Goal: Task Accomplishment & Management: Use online tool/utility

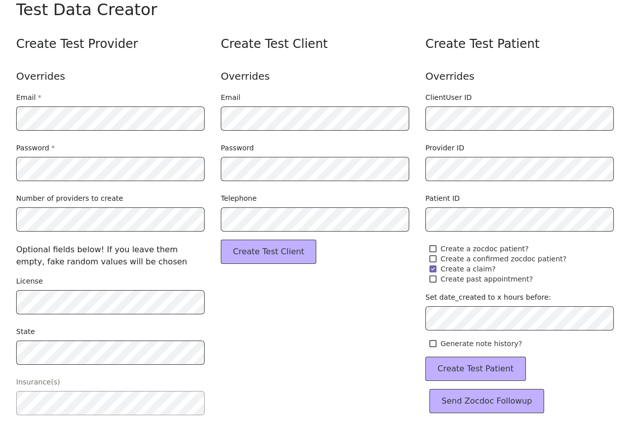
scroll to position [34, 0]
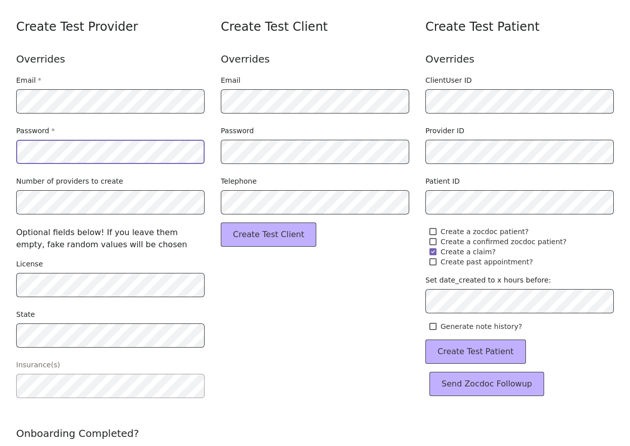
click at [0, 154] on html "Opens in a new window Opens an external website Opens an external website in a …" at bounding box center [315, 189] width 630 height 446
click at [0, 202] on html "Opens in a new window Opens an external website Opens an external website in a …" at bounding box center [315, 189] width 630 height 446
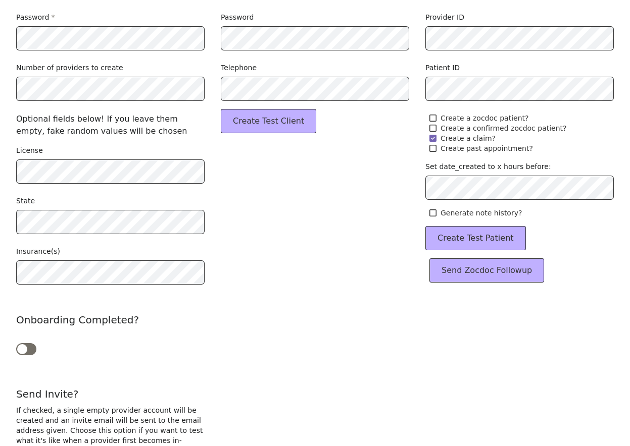
scroll to position [263, 0]
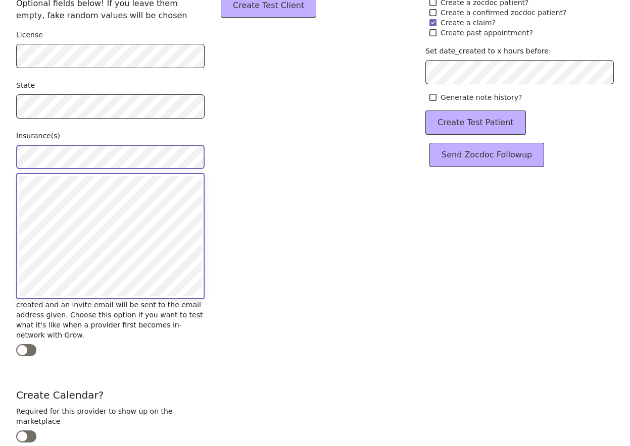
drag, startPoint x: -8, startPoint y: 202, endPoint x: 338, endPoint y: 151, distance: 349.0
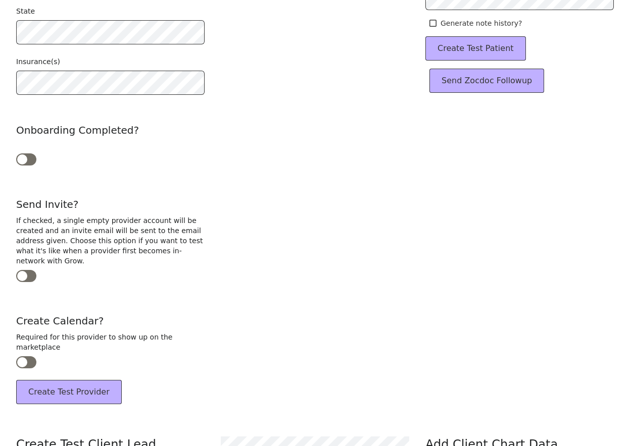
scroll to position [363, 0]
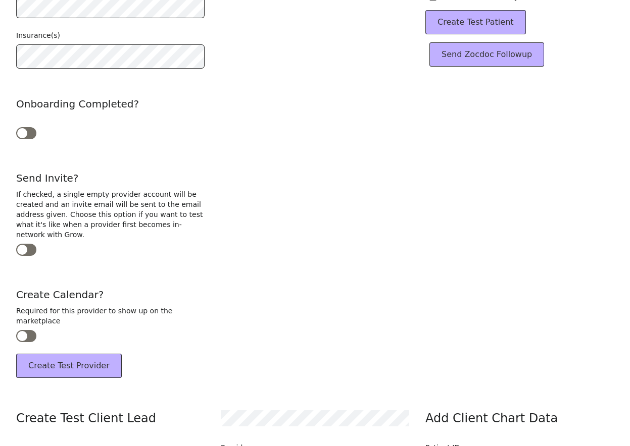
drag, startPoint x: 338, startPoint y: 151, endPoint x: 23, endPoint y: 338, distance: 366.2
click at [23, 338] on div at bounding box center [26, 336] width 20 height 12
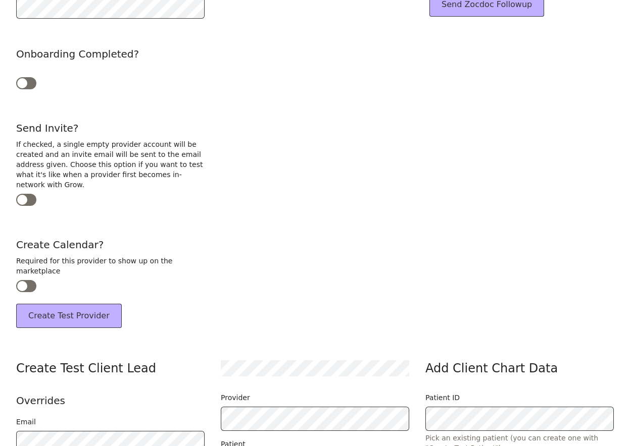
click at [81, 319] on button "Create Test Provider" at bounding box center [69, 316] width 106 height 24
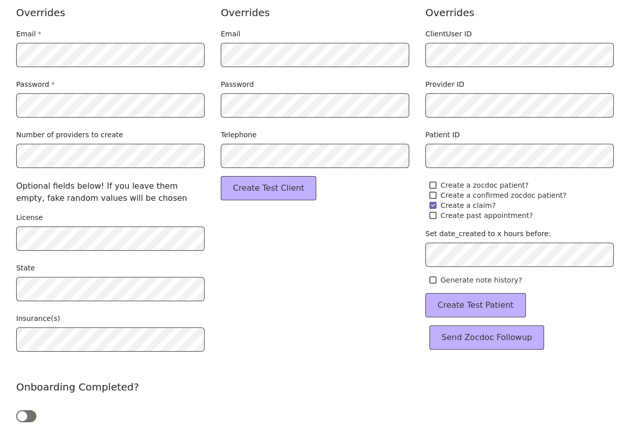
scroll to position [65, 0]
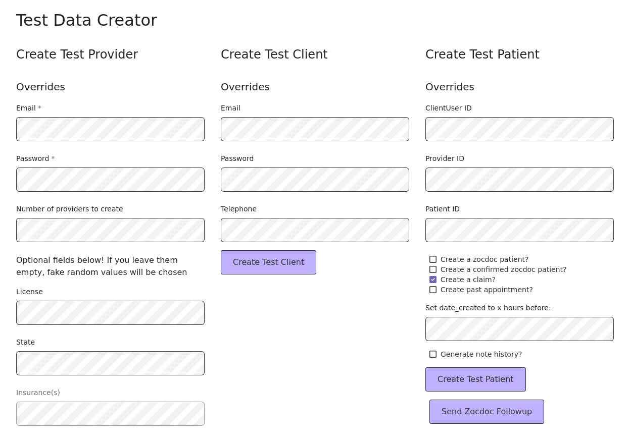
scroll to position [8, 0]
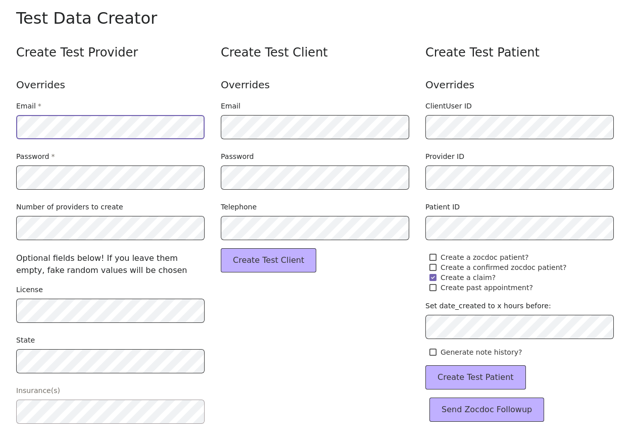
click at [0, 126] on html "Opens in a new window Opens an external website Opens an external website in a …" at bounding box center [315, 215] width 630 height 446
click at [0, 176] on html "Opens in a new window Opens an external website Opens an external website in a …" at bounding box center [315, 215] width 630 height 446
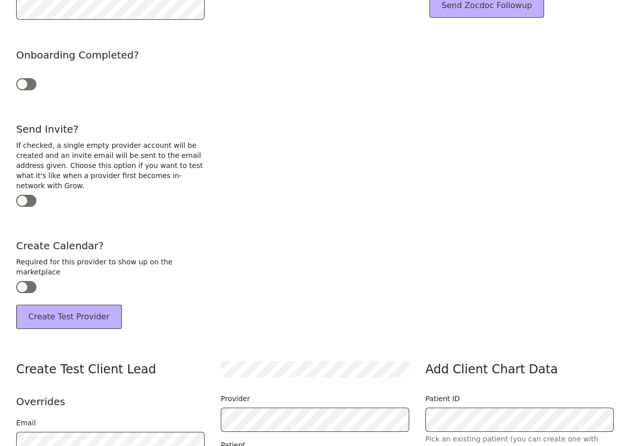
scroll to position [424, 0]
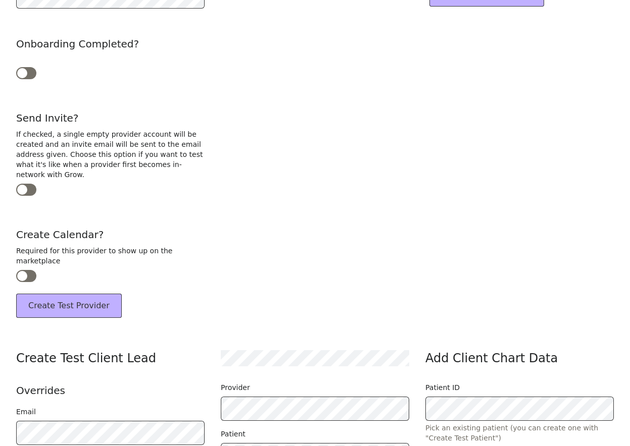
click at [22, 279] on div at bounding box center [26, 276] width 20 height 12
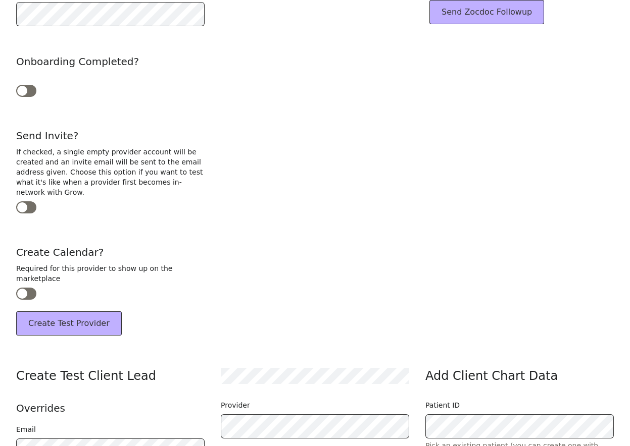
scroll to position [427, 0]
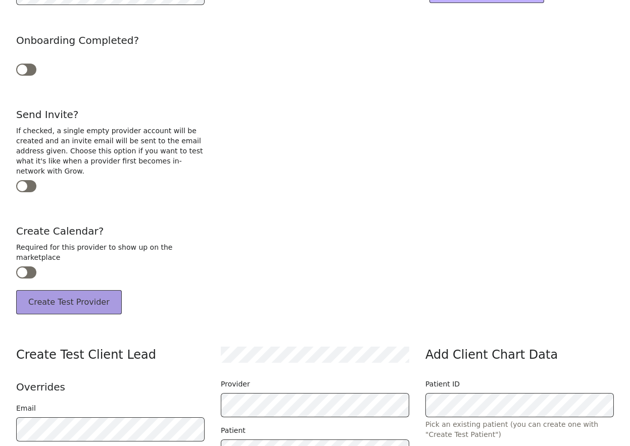
click at [68, 299] on button "Create Test Provider" at bounding box center [69, 302] width 106 height 24
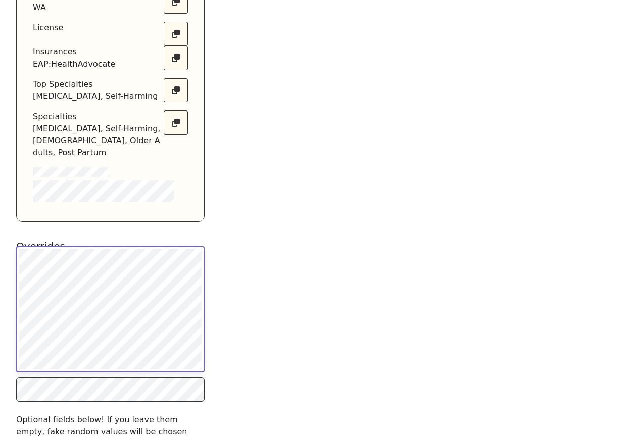
scroll to position [139, 0]
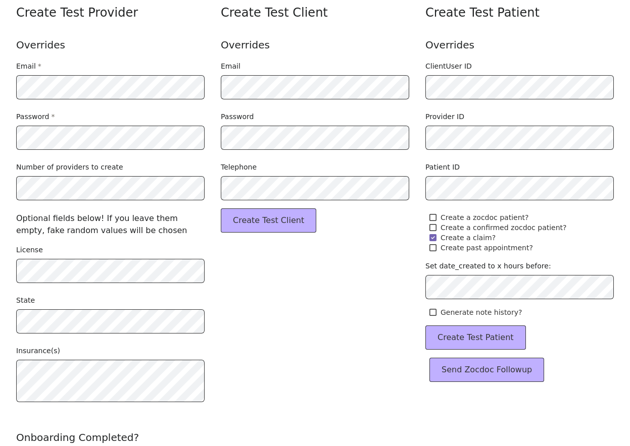
scroll to position [0, 0]
